Goal: Transaction & Acquisition: Purchase product/service

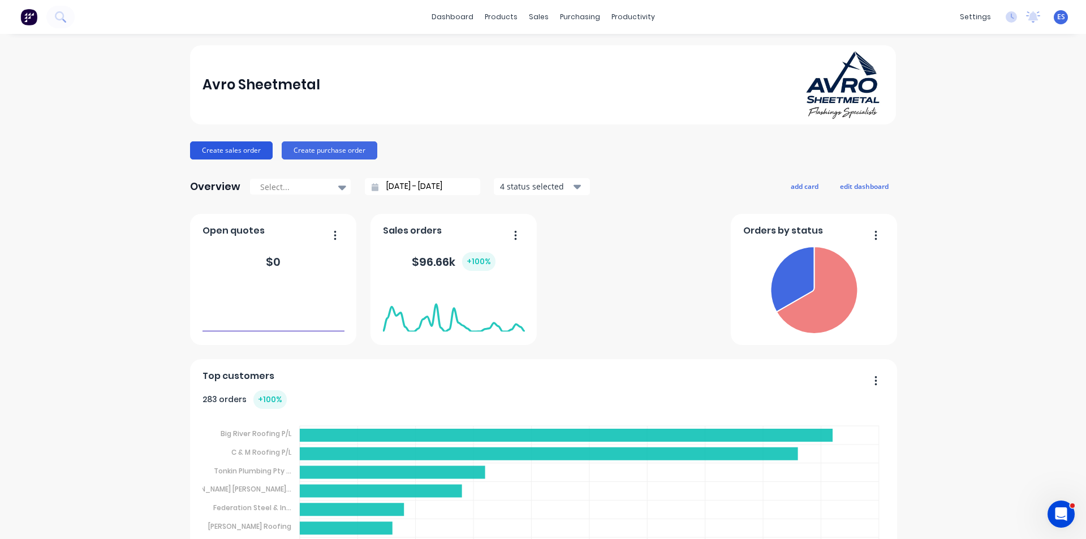
click at [234, 149] on button "Create sales order" at bounding box center [231, 150] width 83 height 18
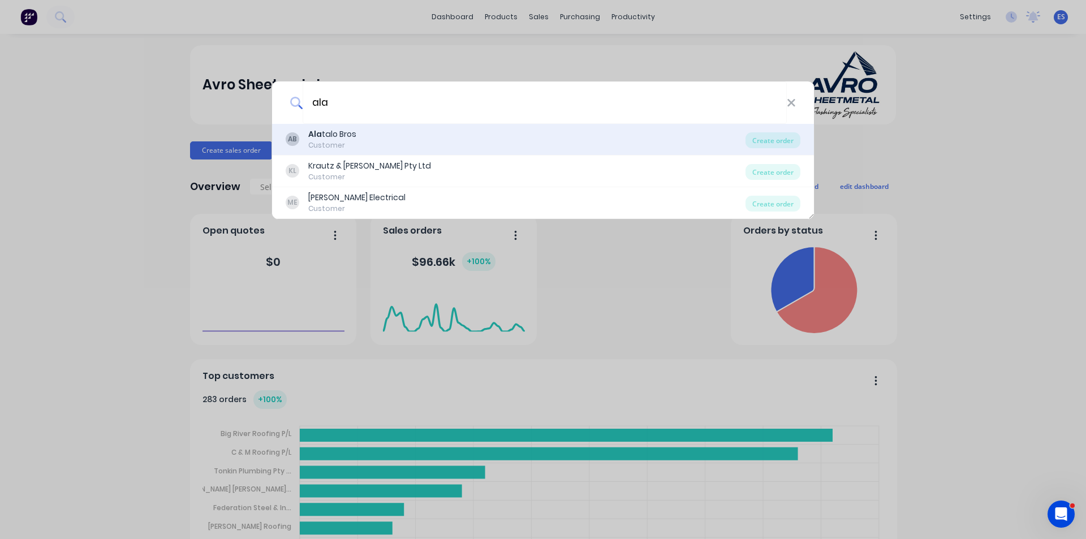
type input "ala"
click at [369, 138] on div "AB Ala talo Bros Customer" at bounding box center [516, 139] width 460 height 22
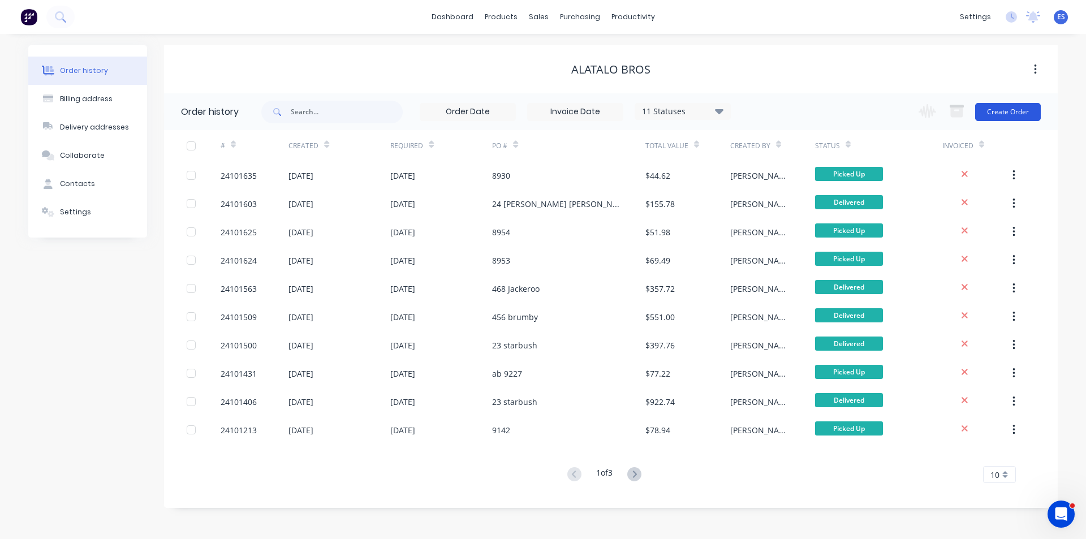
click at [1003, 111] on button "Create Order" at bounding box center [1009, 112] width 66 height 18
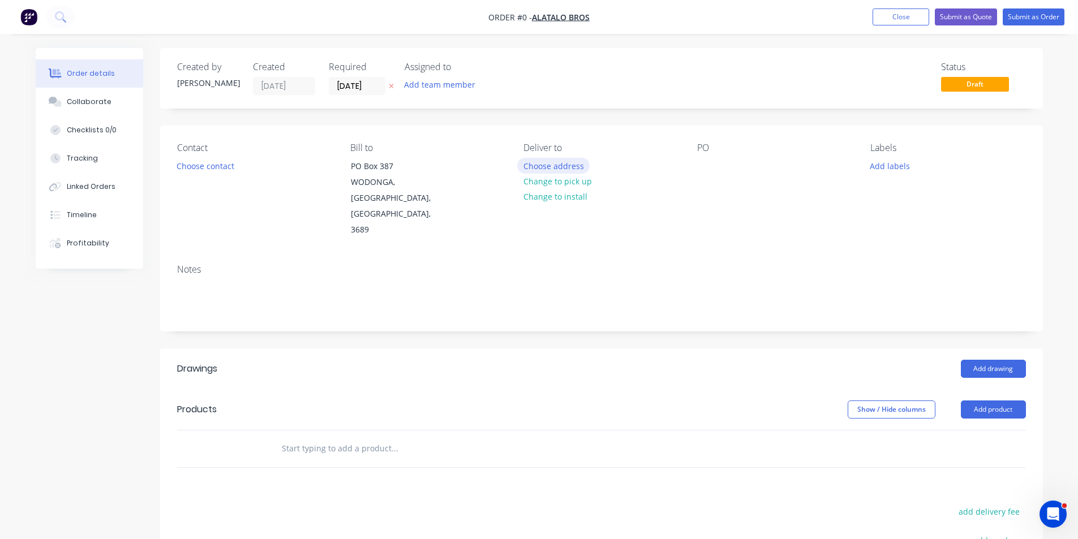
click at [578, 168] on button "Choose address" at bounding box center [553, 165] width 72 height 15
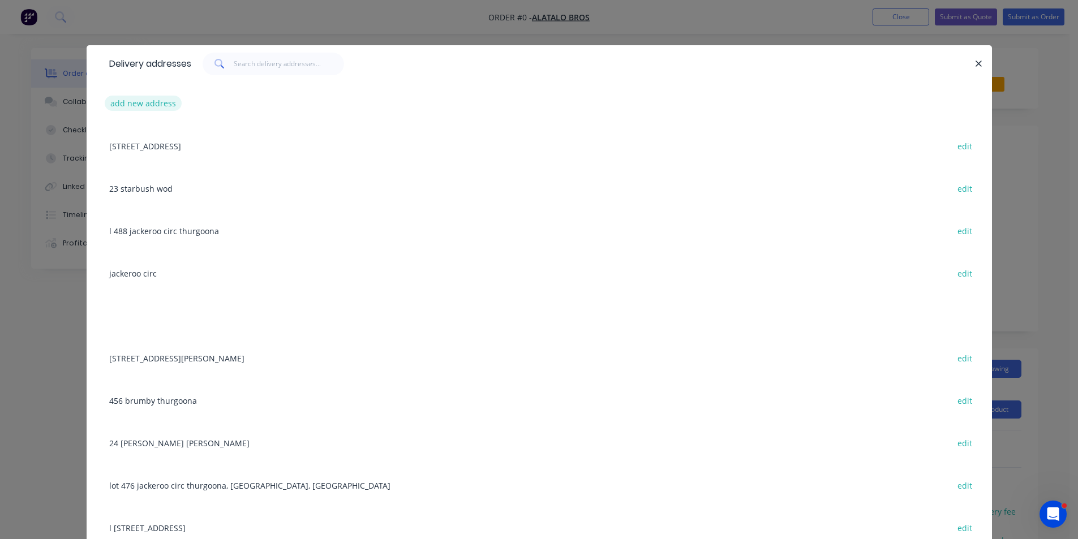
click at [142, 107] on button "add new address" at bounding box center [144, 103] width 78 height 15
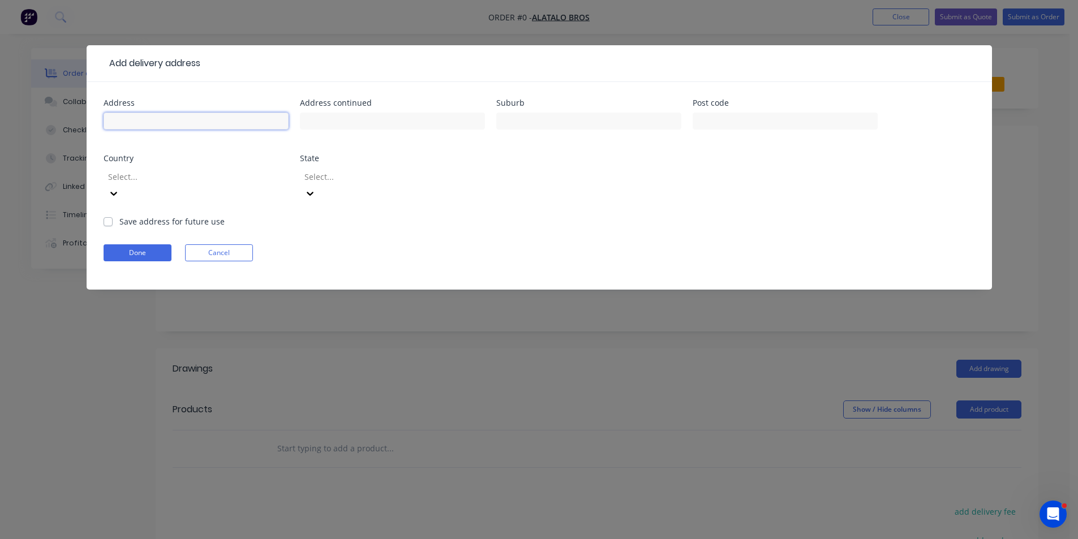
click at [139, 128] on input "text" at bounding box center [196, 121] width 185 height 17
type input "[STREET_ADDRESS]"
click at [119, 216] on label "Save address for future use" at bounding box center [171, 222] width 105 height 12
click at [111, 216] on input "Save address for future use" at bounding box center [108, 221] width 9 height 11
checkbox input "true"
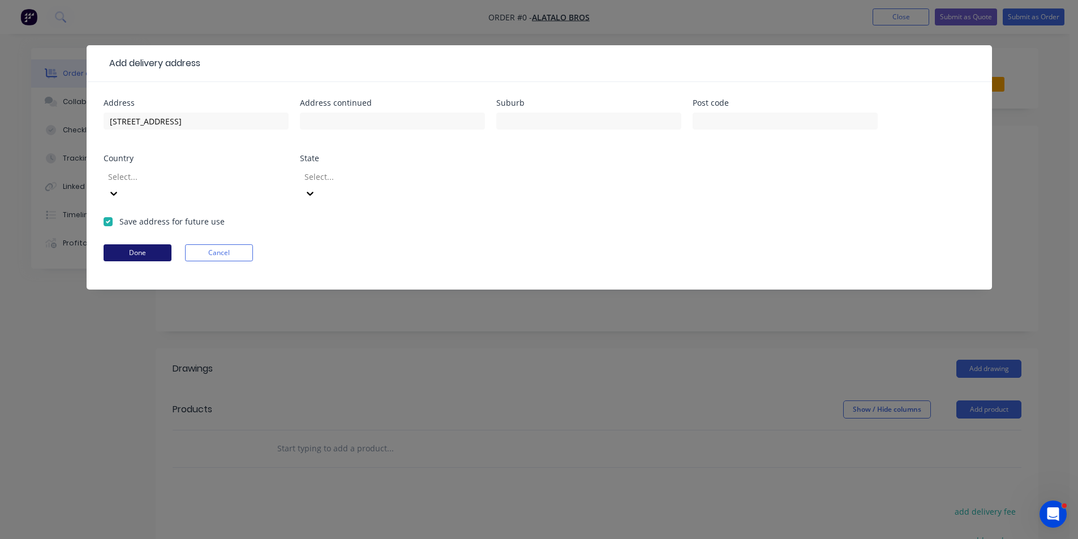
click at [153, 244] on button "Done" at bounding box center [138, 252] width 68 height 17
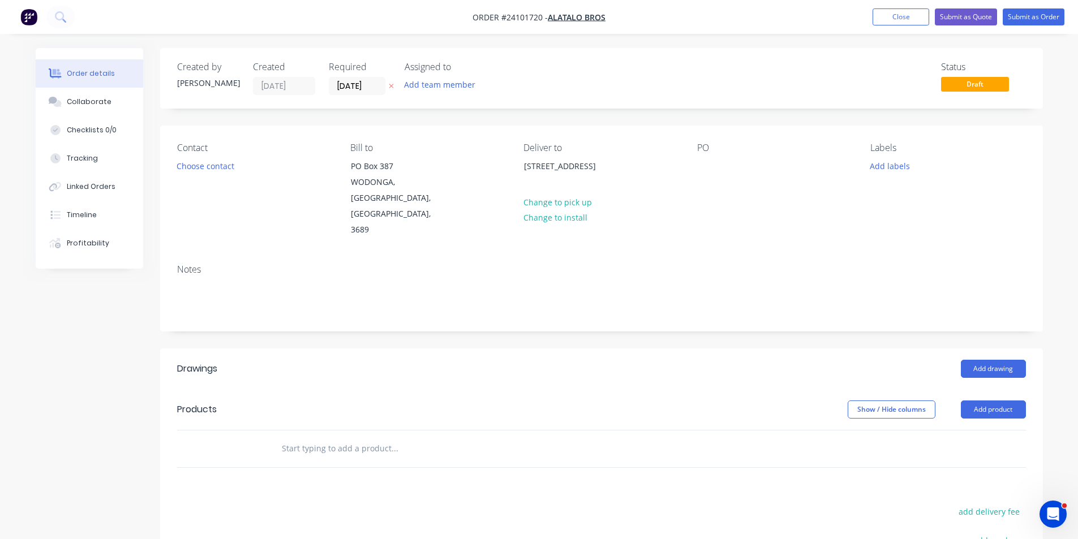
click at [694, 167] on div "Contact Choose contact [PERSON_NAME] to PO [GEOGRAPHIC_DATA] Deliver to [STREET…" at bounding box center [601, 191] width 883 height 130
click at [704, 166] on div at bounding box center [706, 166] width 18 height 16
click at [1006, 504] on button "add delivery fee" at bounding box center [989, 511] width 73 height 15
type input "60"
click input "submit" at bounding box center [0, 0] width 0 height 0
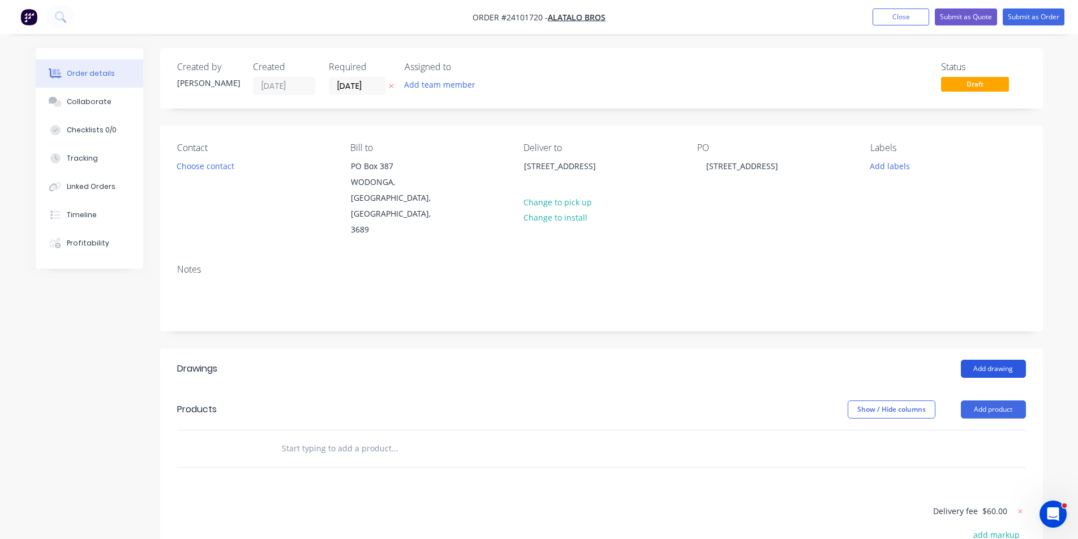
click at [989, 360] on button "Add drawing" at bounding box center [993, 369] width 65 height 18
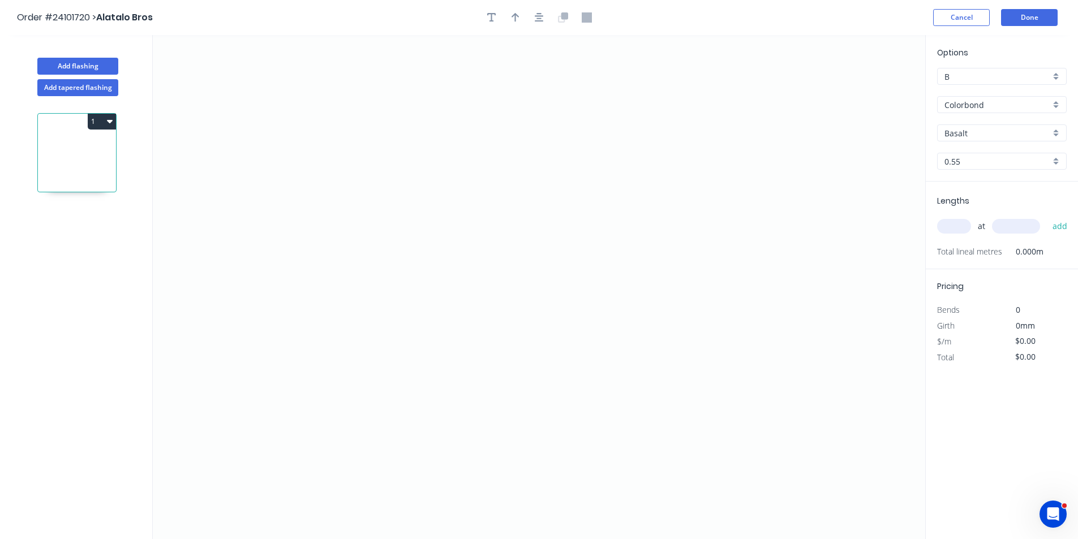
click at [972, 139] on input "Basalt" at bounding box center [997, 133] width 106 height 12
click at [971, 153] on div "Monument" at bounding box center [1002, 155] width 128 height 20
type input "Monument"
click at [429, 176] on icon "0" at bounding box center [539, 287] width 772 height 504
click at [376, 173] on icon "0" at bounding box center [539, 287] width 772 height 504
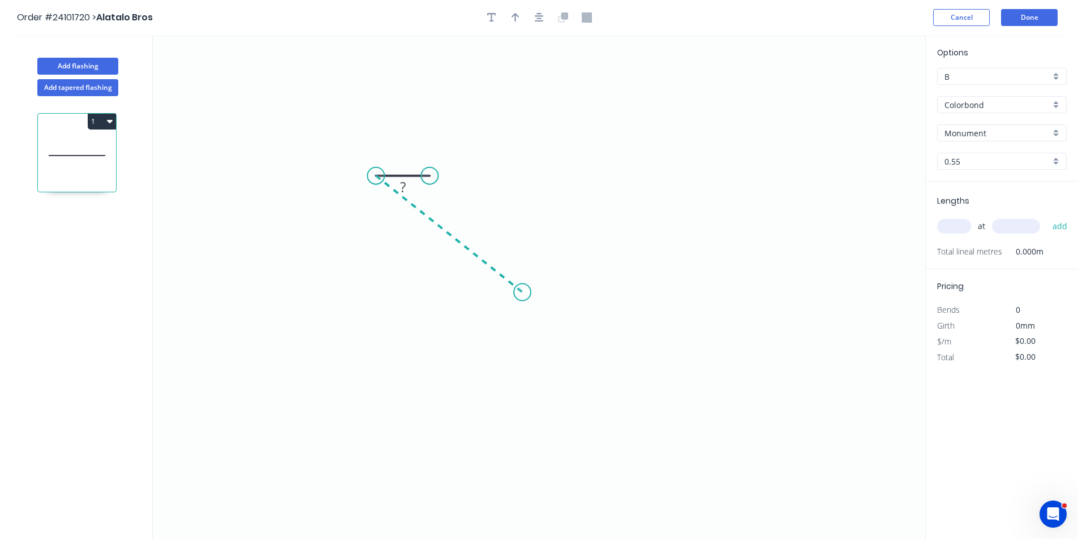
click at [522, 293] on icon "0 ?" at bounding box center [539, 287] width 772 height 504
click at [671, 184] on icon "0 ? ? ? º" at bounding box center [539, 287] width 772 height 504
click at [623, 184] on icon at bounding box center [647, 184] width 48 height 0
click at [623, 184] on circle at bounding box center [623, 183] width 17 height 17
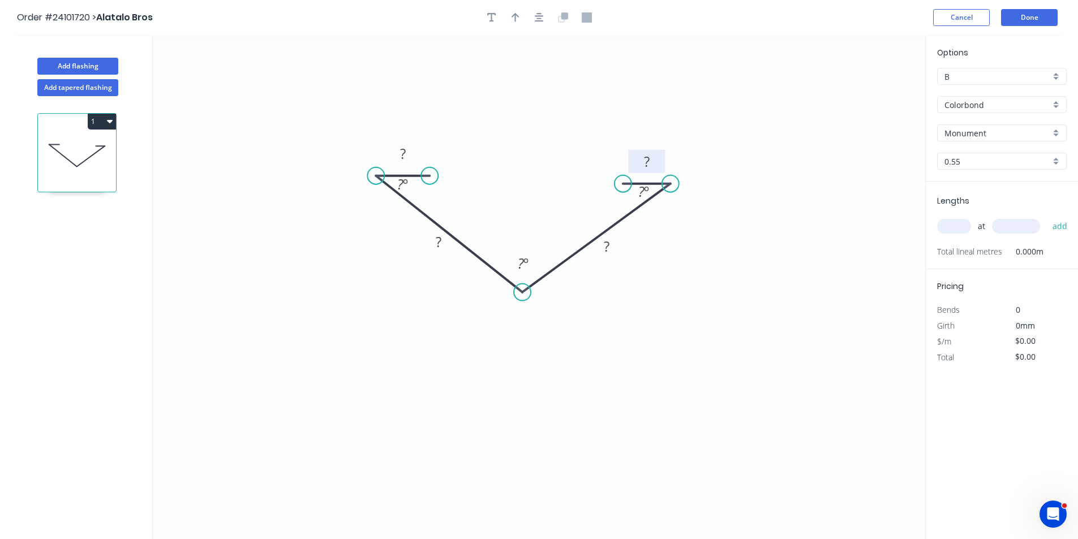
click at [646, 164] on tspan "?" at bounding box center [647, 161] width 6 height 19
click at [408, 152] on rect at bounding box center [403, 155] width 23 height 16
click at [436, 240] on tspan "?" at bounding box center [439, 242] width 6 height 19
click at [609, 250] on tspan "?" at bounding box center [607, 246] width 6 height 19
click at [449, 225] on div "Hide angle" at bounding box center [453, 224] width 114 height 23
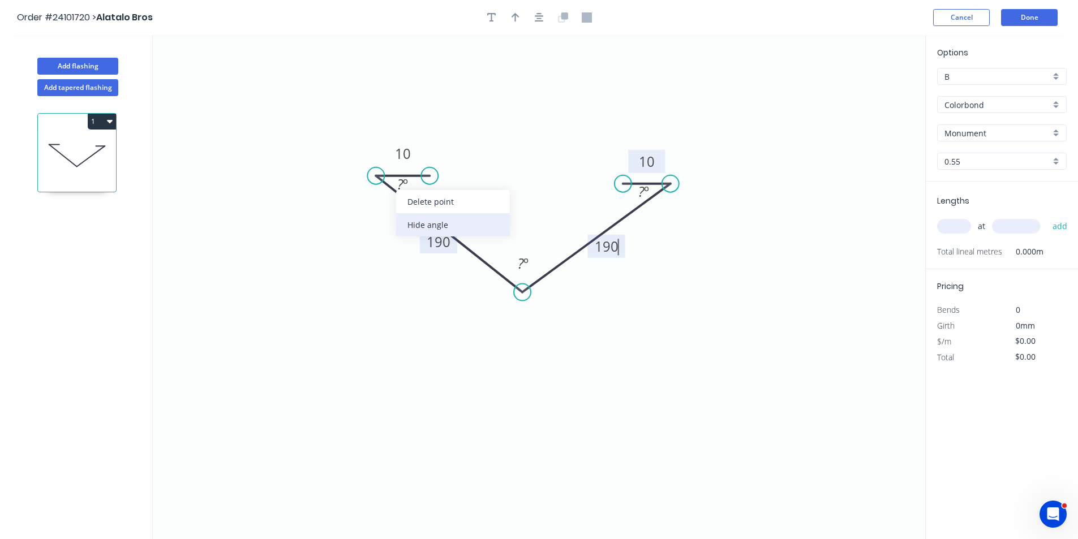
type input "$15.40"
click at [554, 296] on div "Hide angle" at bounding box center [579, 293] width 114 height 23
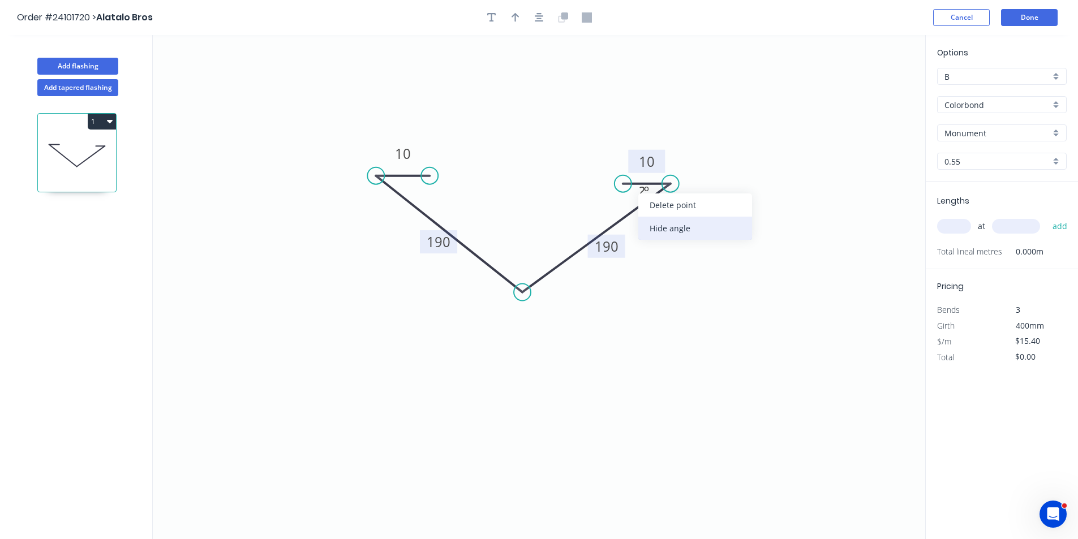
click at [658, 227] on div "Hide angle" at bounding box center [695, 228] width 114 height 23
click at [957, 224] on input "text" at bounding box center [954, 226] width 34 height 15
type input "1"
click at [1004, 222] on input "text" at bounding box center [1016, 226] width 48 height 15
type input "6000"
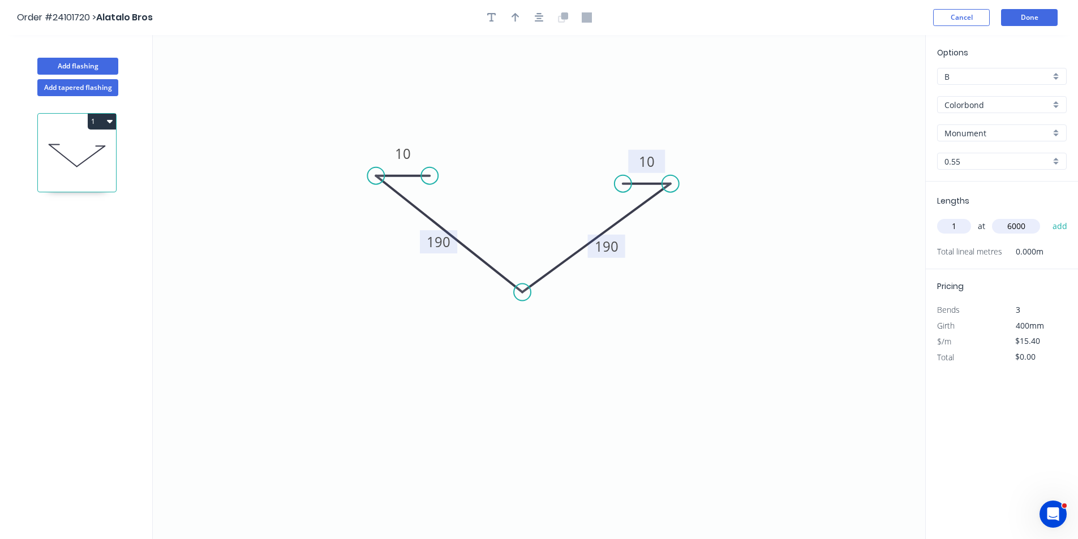
click at [1047, 217] on button "add" at bounding box center [1060, 226] width 27 height 19
type input "$92.40"
type input "1"
click at [1004, 222] on input "text" at bounding box center [1016, 226] width 48 height 15
type input "5800"
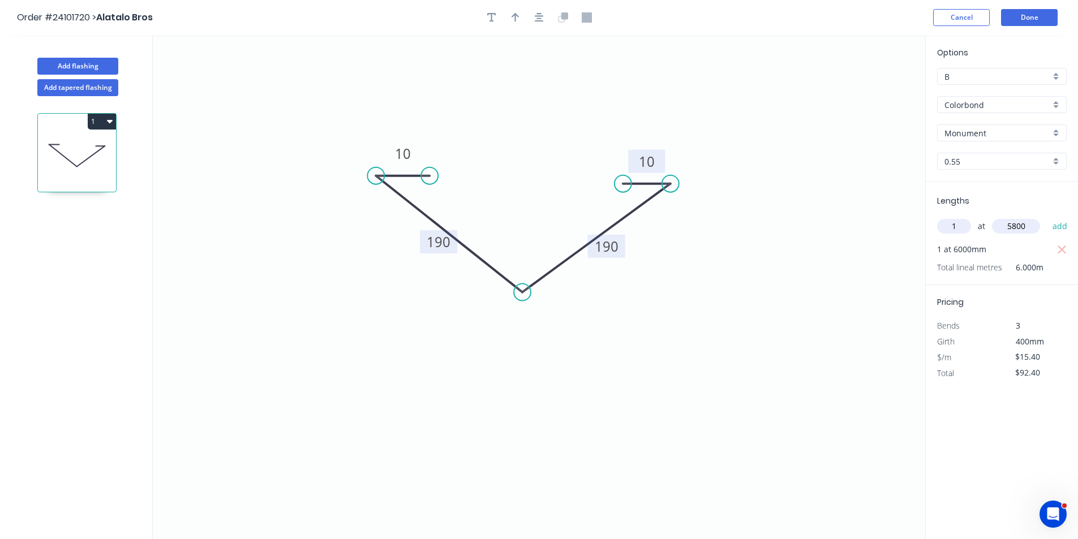
click at [1047, 217] on button "add" at bounding box center [1060, 226] width 27 height 19
type input "$181.72"
click at [74, 59] on button "Add flashing" at bounding box center [77, 66] width 81 height 17
type input "$0.00"
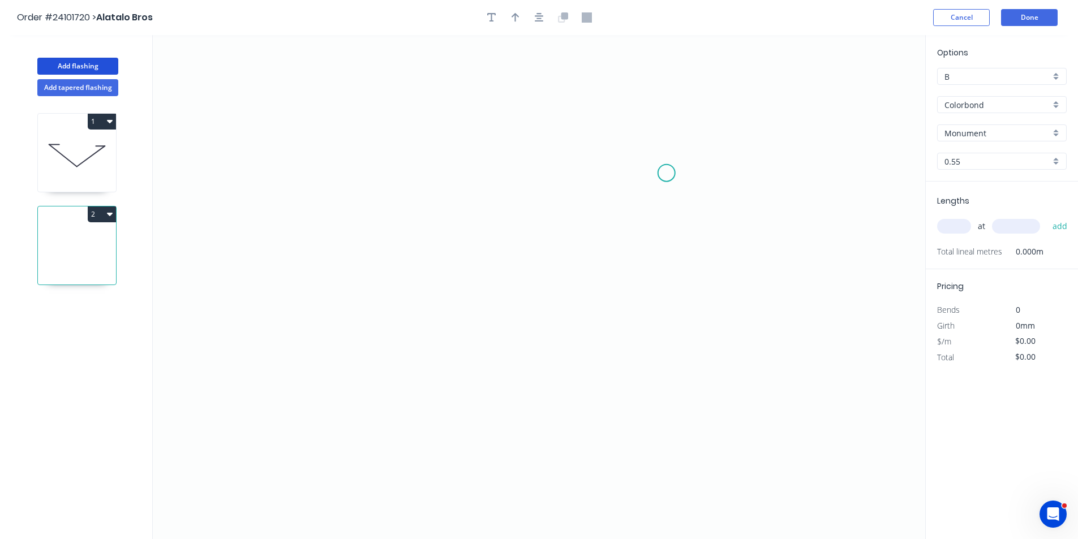
click at [667, 173] on icon "0" at bounding box center [539, 287] width 772 height 504
click at [643, 148] on icon "0" at bounding box center [539, 287] width 772 height 504
click at [376, 148] on icon "0 ?" at bounding box center [539, 287] width 772 height 504
click at [367, 357] on icon "0 ? ?" at bounding box center [539, 287] width 772 height 504
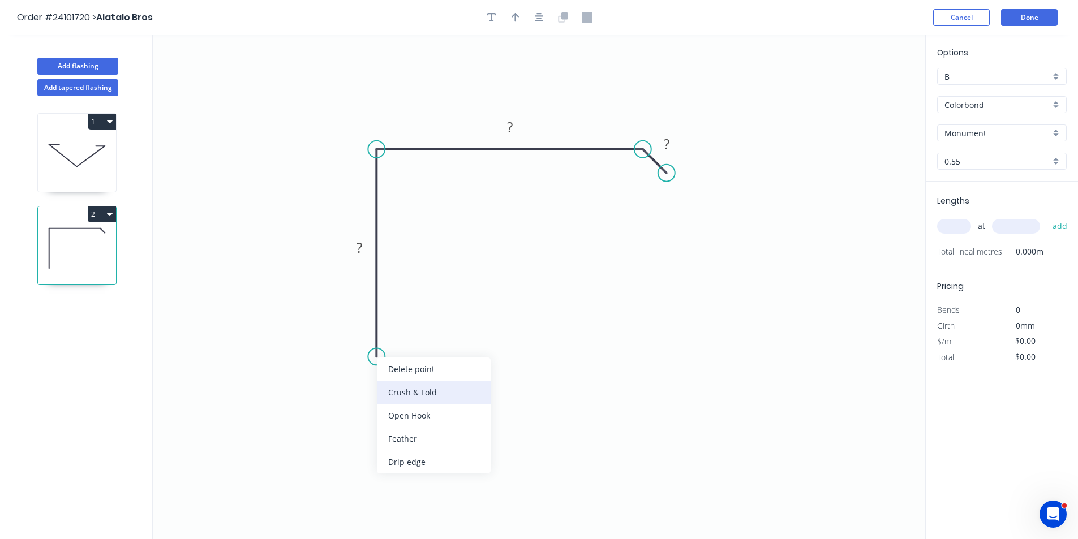
click at [402, 384] on div "Crush & Fold" at bounding box center [434, 392] width 114 height 23
click at [367, 253] on rect at bounding box center [359, 248] width 23 height 16
click at [524, 129] on rect at bounding box center [509, 126] width 37 height 23
click at [517, 129] on rect at bounding box center [510, 128] width 23 height 16
click at [668, 141] on tspan "?" at bounding box center [667, 144] width 6 height 19
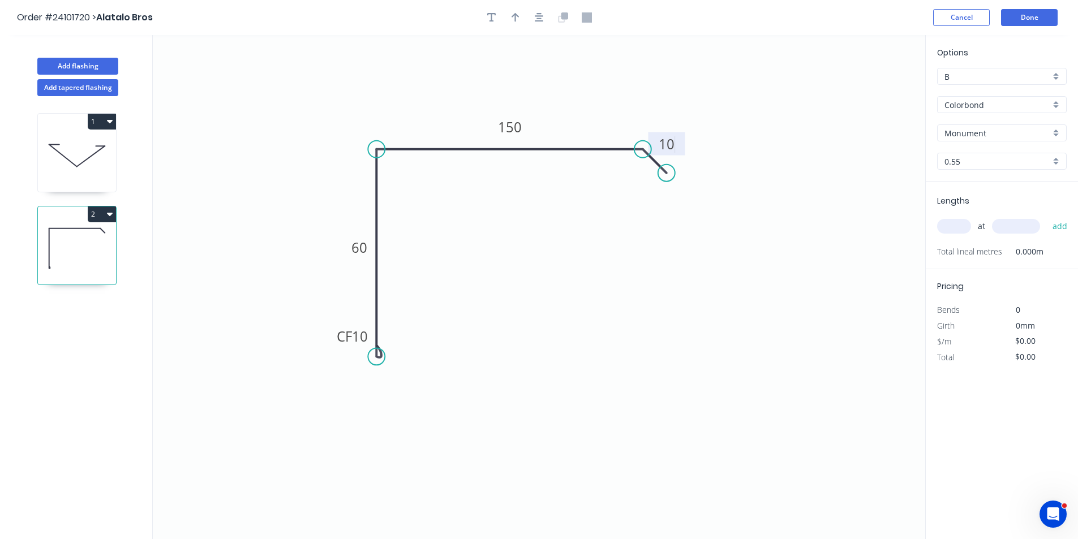
click at [953, 224] on input "text" at bounding box center [954, 226] width 34 height 15
type input "$11.14"
type input "2"
click at [1017, 218] on div "2 at add" at bounding box center [1003, 226] width 132 height 19
click at [1019, 224] on input "text" at bounding box center [1016, 226] width 48 height 15
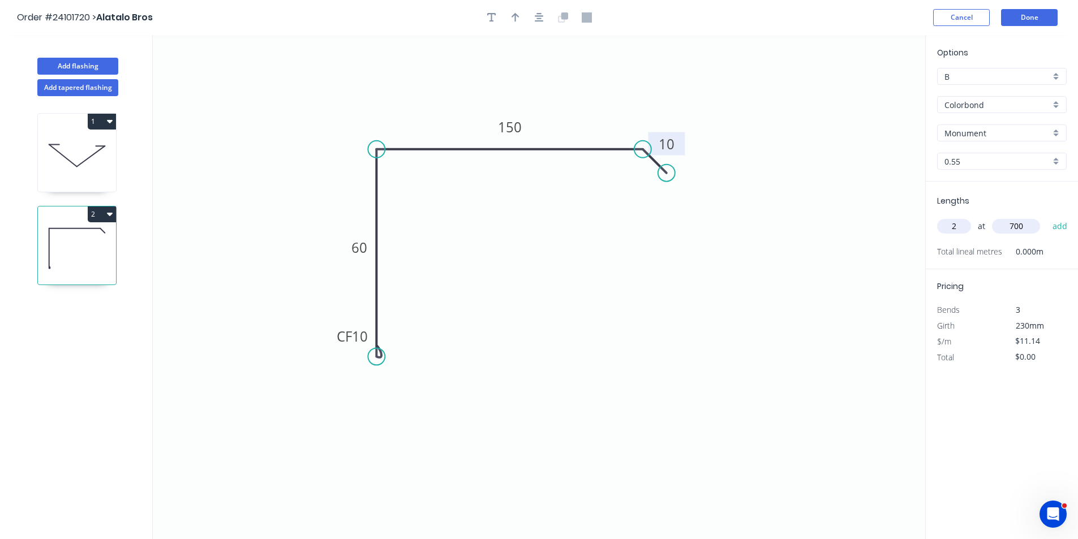
type input "700"
click at [1047, 217] on button "add" at bounding box center [1060, 226] width 27 height 19
type input "$15.60"
type input "2"
click at [1019, 224] on input "text" at bounding box center [1016, 226] width 48 height 15
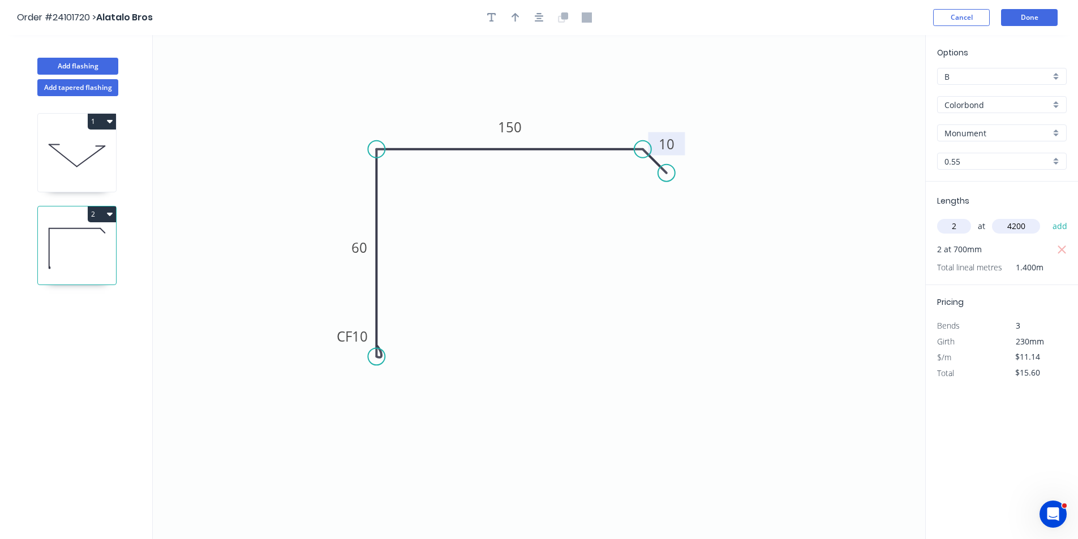
type input "4200"
click at [1047, 217] on button "add" at bounding box center [1060, 226] width 27 height 19
type input "$109.17"
type input "2"
click at [1019, 224] on input "text" at bounding box center [1016, 226] width 48 height 15
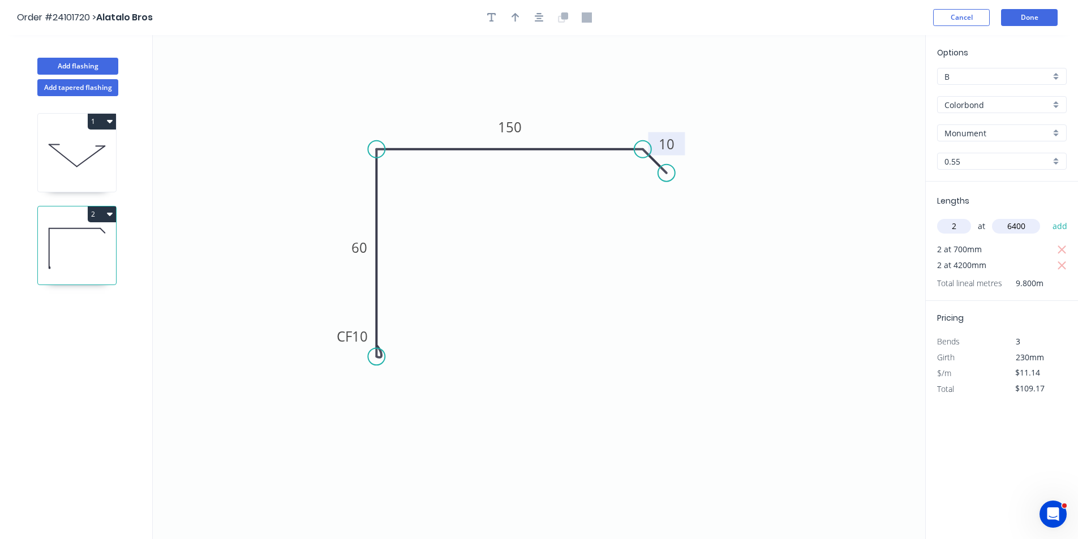
type input "6400"
click at [1047, 217] on button "add" at bounding box center [1060, 226] width 27 height 19
type input "$251.76"
click at [1038, 15] on button "Done" at bounding box center [1029, 17] width 57 height 17
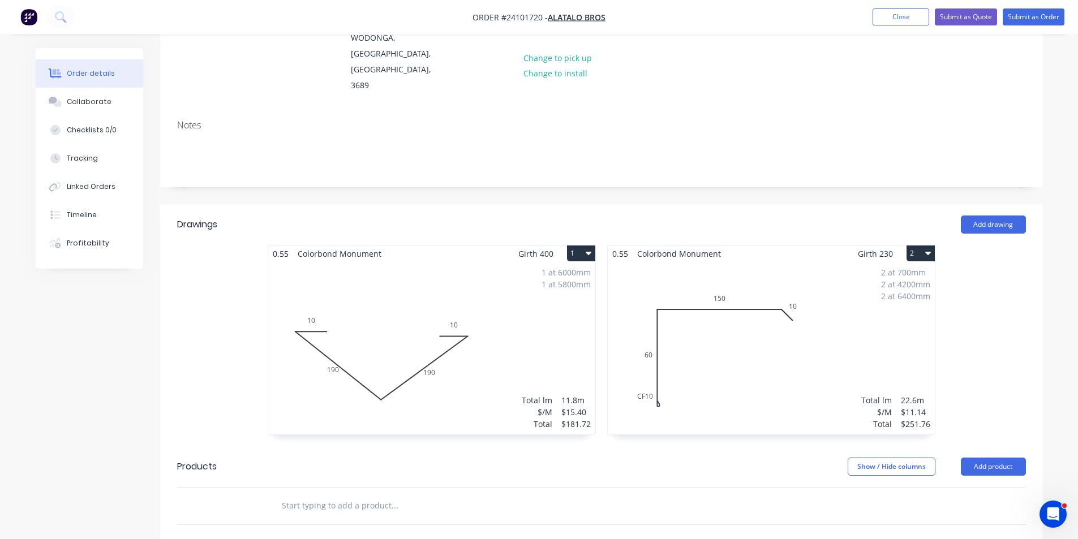
scroll to position [381, 0]
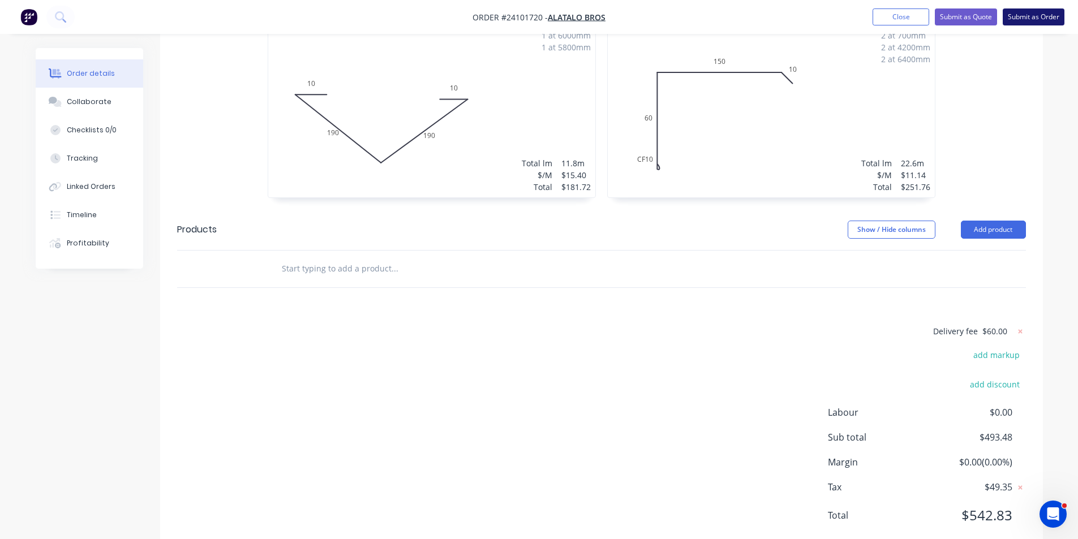
click at [1033, 14] on button "Submit as Order" at bounding box center [1034, 16] width 62 height 17
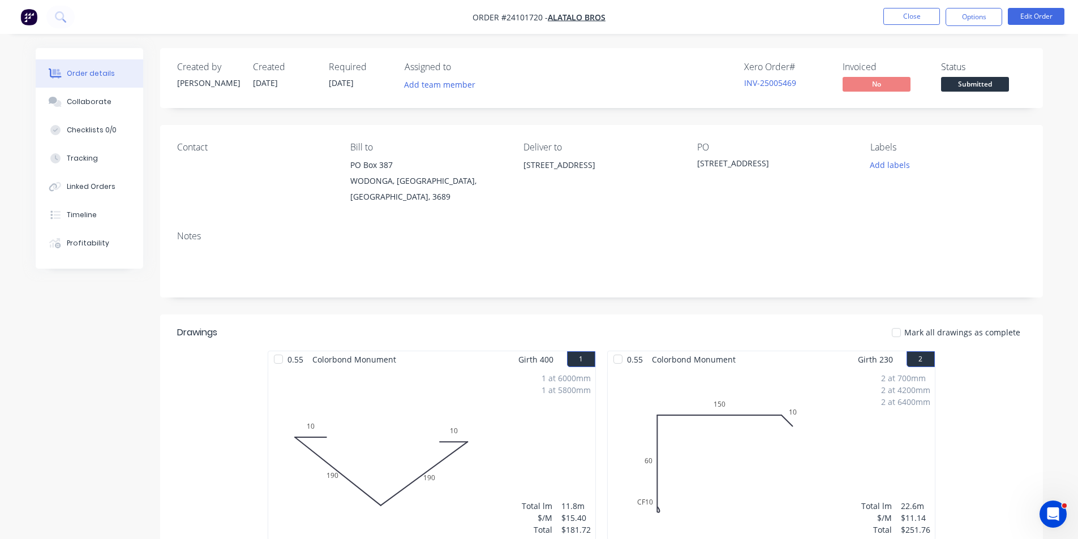
click at [24, 14] on img "button" at bounding box center [28, 16] width 17 height 17
